Goal: Use online tool/utility: Utilize a website feature to perform a specific function

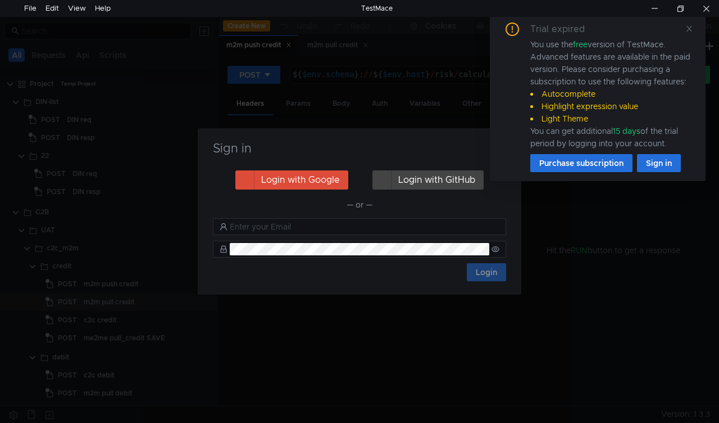
click at [354, 333] on div "Sign in Login with Google Login with GitHub — or — Login" at bounding box center [359, 211] width 719 height 423
click at [692, 29] on icon at bounding box center [690, 29] width 8 height 8
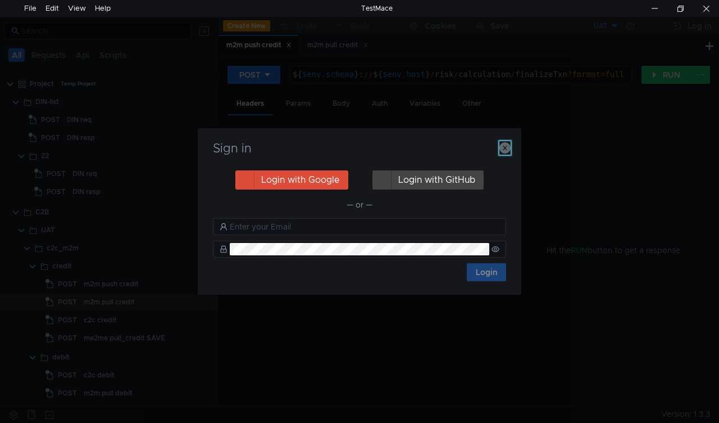
click at [506, 144] on icon "button" at bounding box center [505, 147] width 11 height 11
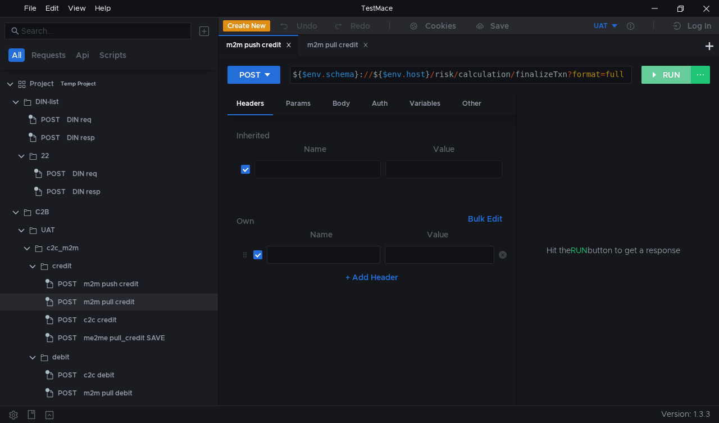
click at [658, 67] on button "RUN" at bounding box center [667, 75] width 50 height 18
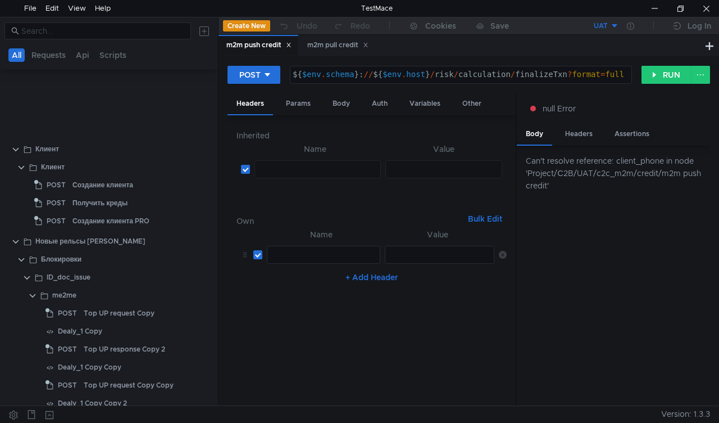
scroll to position [1744, 0]
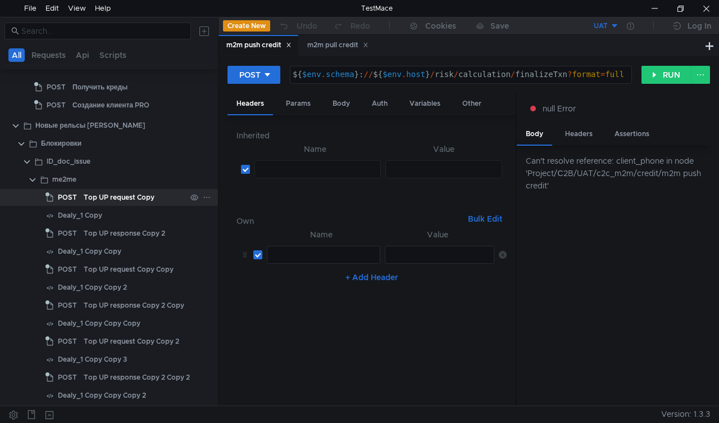
click at [96, 199] on div "Top UP request Copy" at bounding box center [119, 197] width 71 height 17
click at [96, 200] on div "Top UP request Copy" at bounding box center [119, 197] width 71 height 17
click at [90, 215] on div "Dealy_1 Copy" at bounding box center [80, 215] width 44 height 17
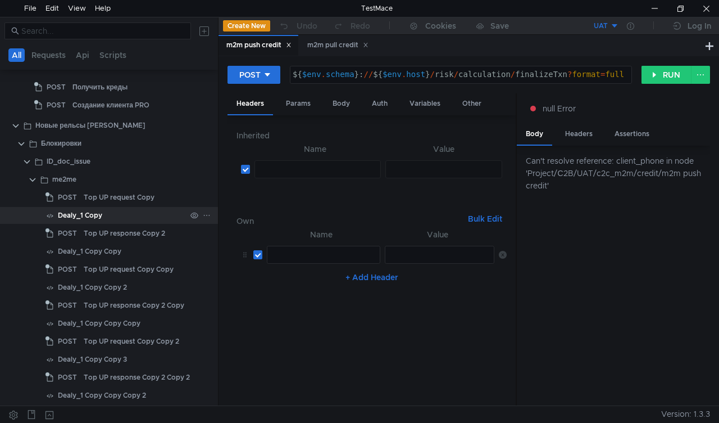
click at [90, 215] on div "Dealy_1 Copy" at bounding box center [80, 215] width 44 height 17
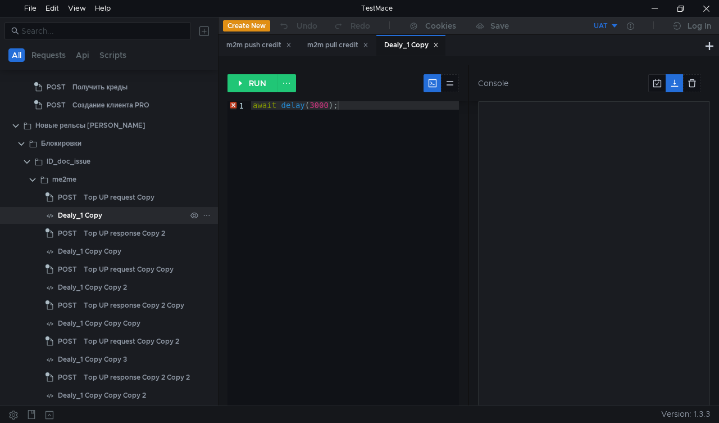
click at [203, 217] on icon at bounding box center [207, 215] width 8 height 8
click at [80, 202] on div at bounding box center [359, 211] width 719 height 423
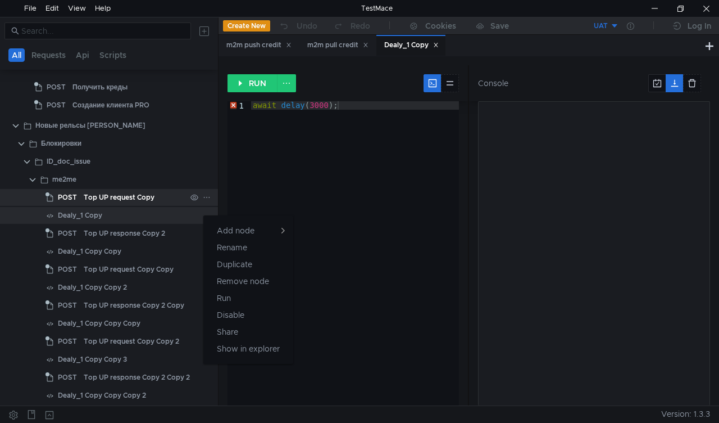
click at [88, 190] on div "Top UP request Copy" at bounding box center [119, 197] width 71 height 17
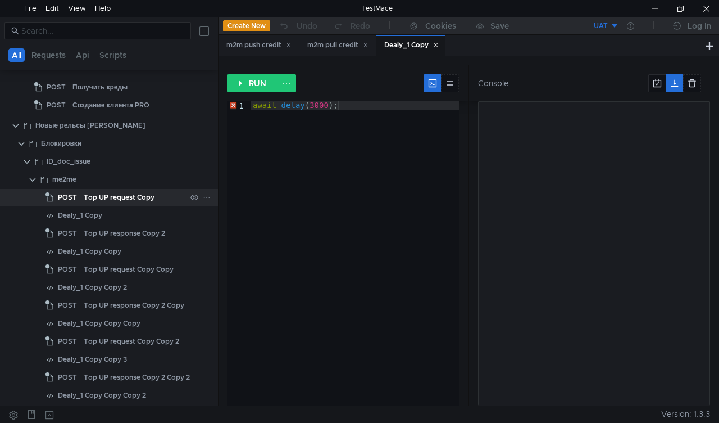
click at [101, 196] on div "Top UP request Copy" at bounding box center [119, 197] width 71 height 17
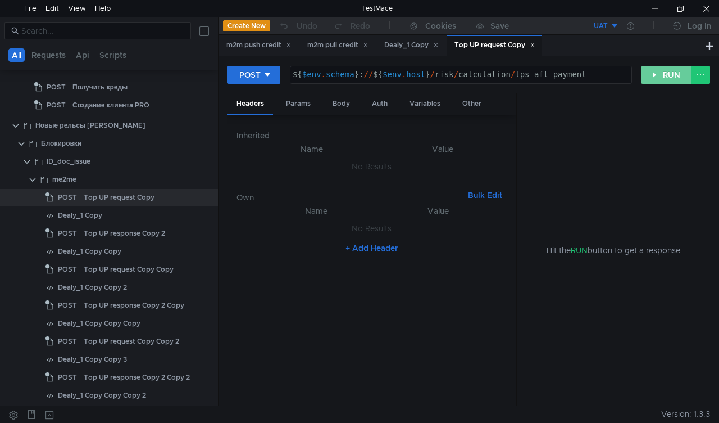
click at [655, 74] on button "RUN" at bounding box center [667, 75] width 50 height 18
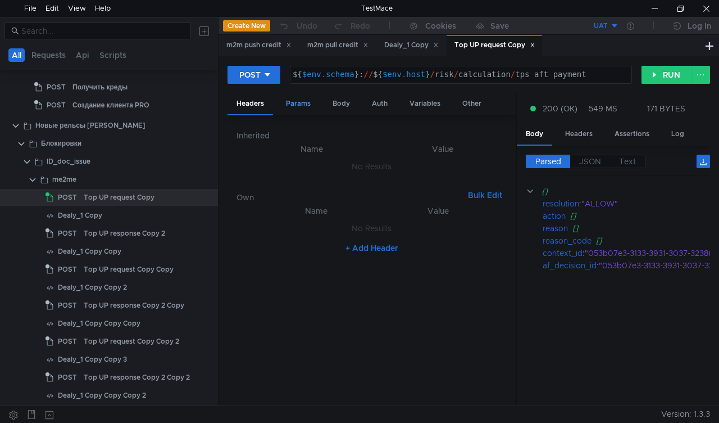
click at [302, 105] on div "Params" at bounding box center [298, 103] width 43 height 21
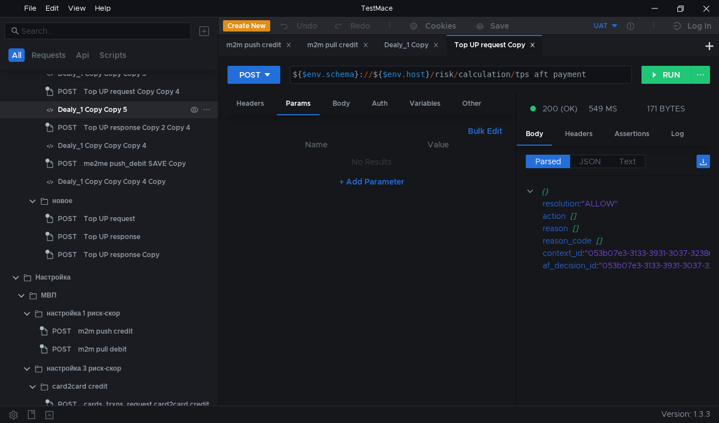
scroll to position [2193, 0]
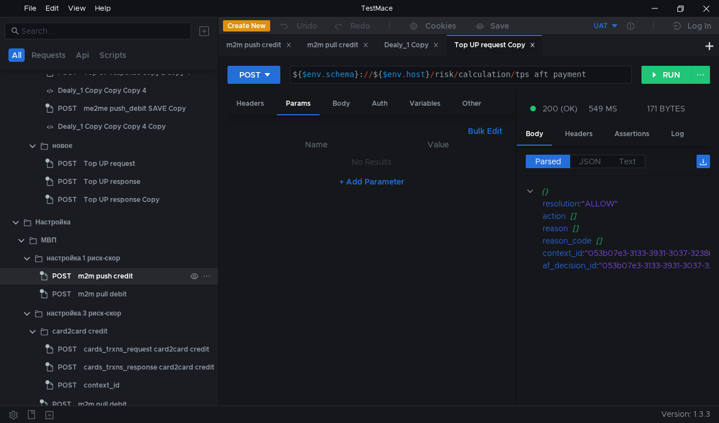
click at [81, 274] on div "m2m push credit" at bounding box center [105, 276] width 55 height 17
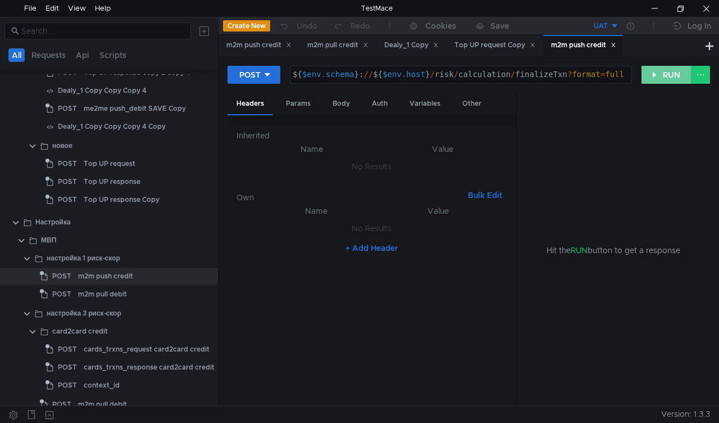
click at [664, 69] on button "RUN" at bounding box center [667, 75] width 50 height 18
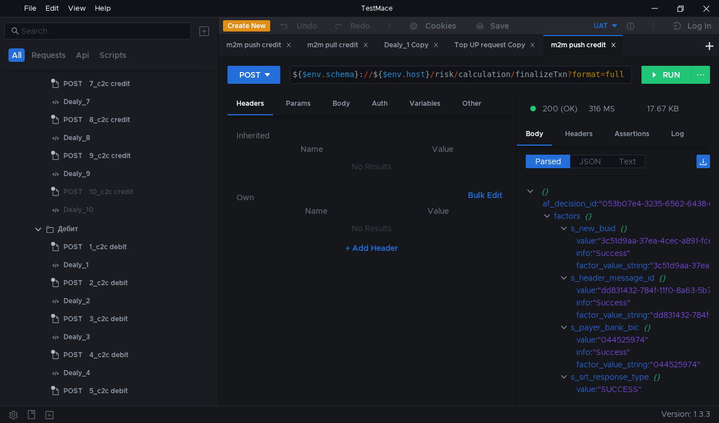
scroll to position [2643, 0]
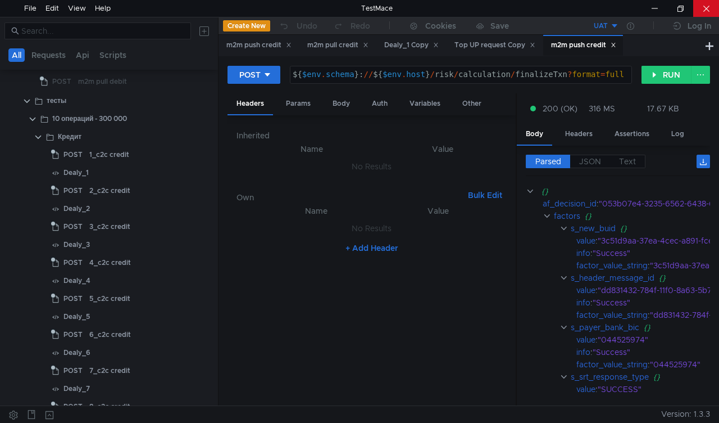
click at [716, 3] on div at bounding box center [707, 8] width 26 height 17
